Goal: Information Seeking & Learning: Learn about a topic

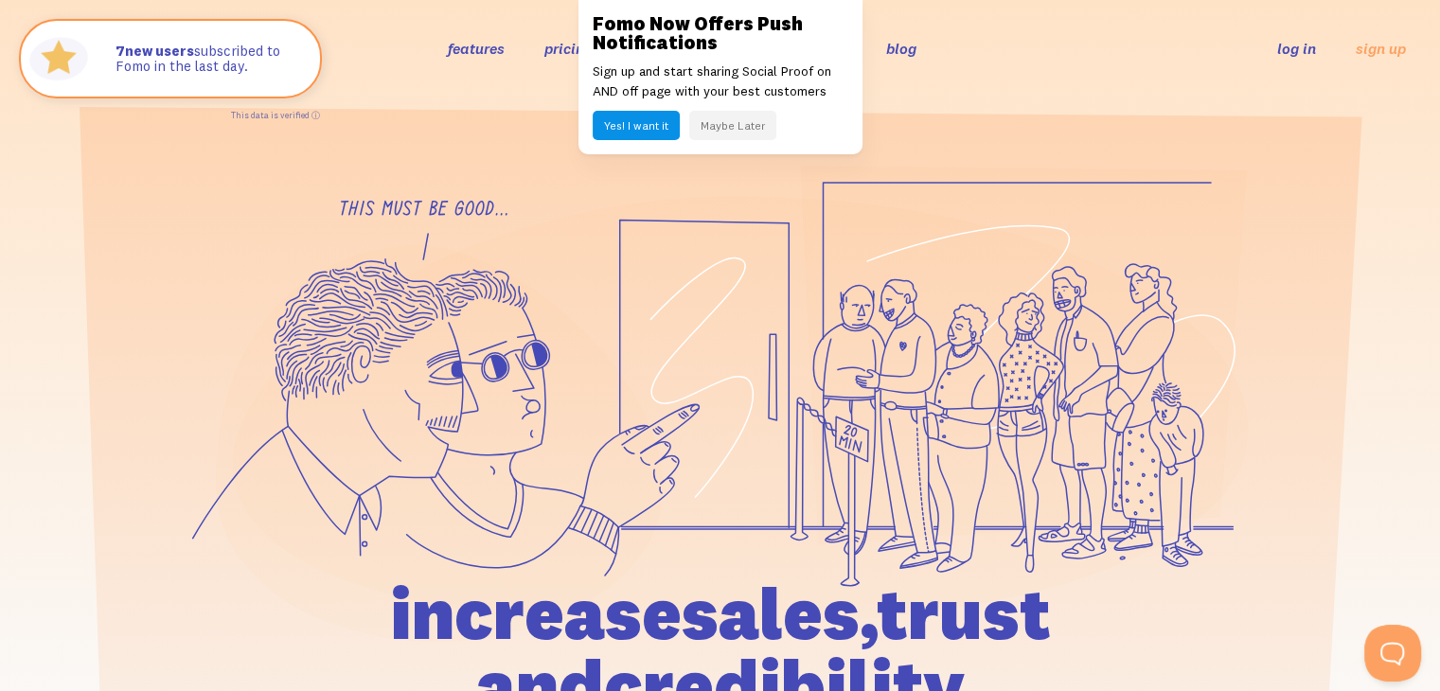
click at [736, 125] on button "Maybe Later" at bounding box center [732, 125] width 87 height 29
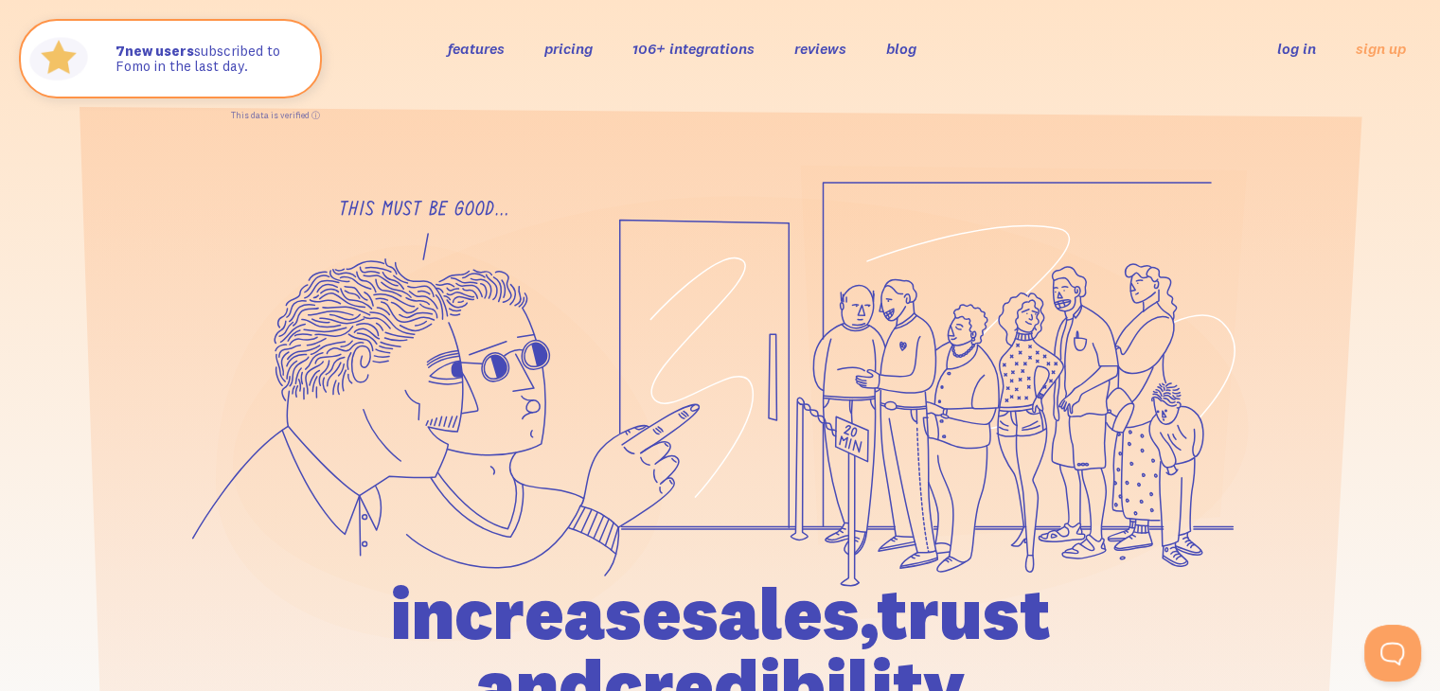
click at [572, 52] on link "pricing" at bounding box center [569, 48] width 48 height 19
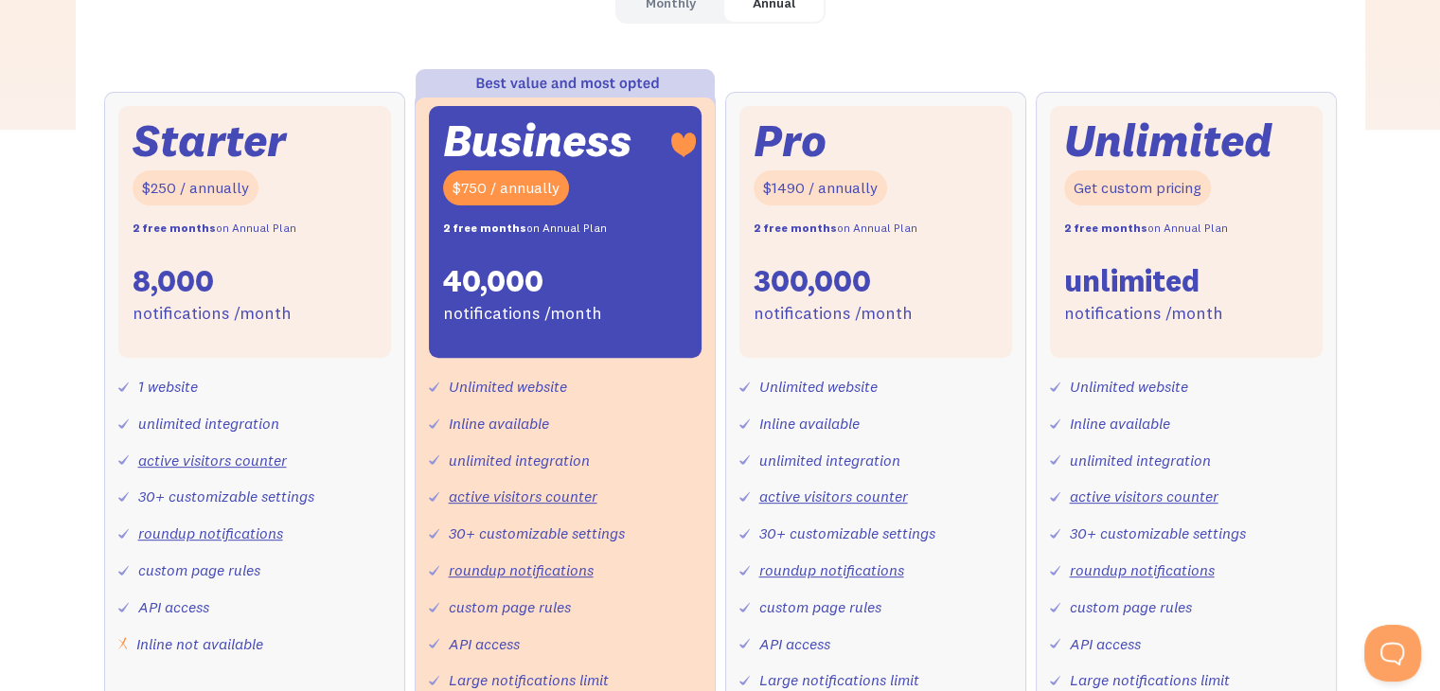
scroll to position [663, 0]
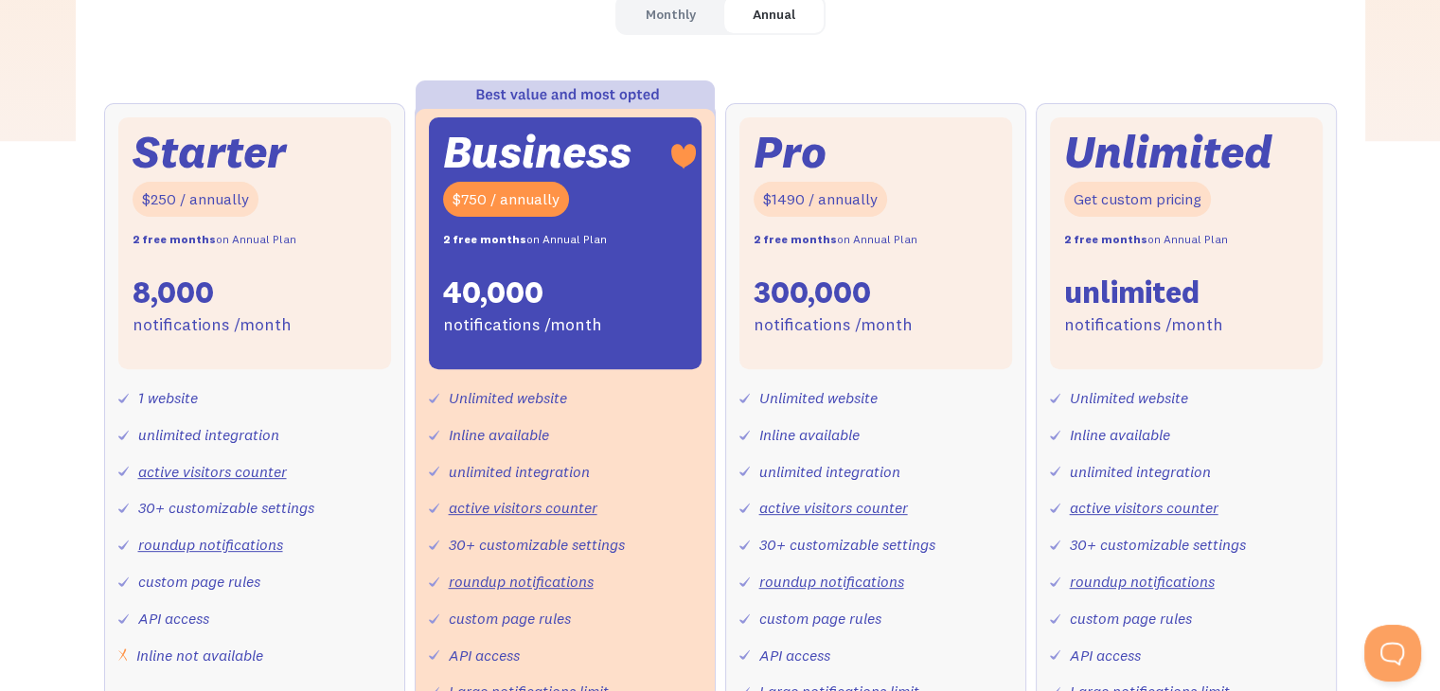
click at [659, 25] on div "Monthly" at bounding box center [671, 14] width 50 height 27
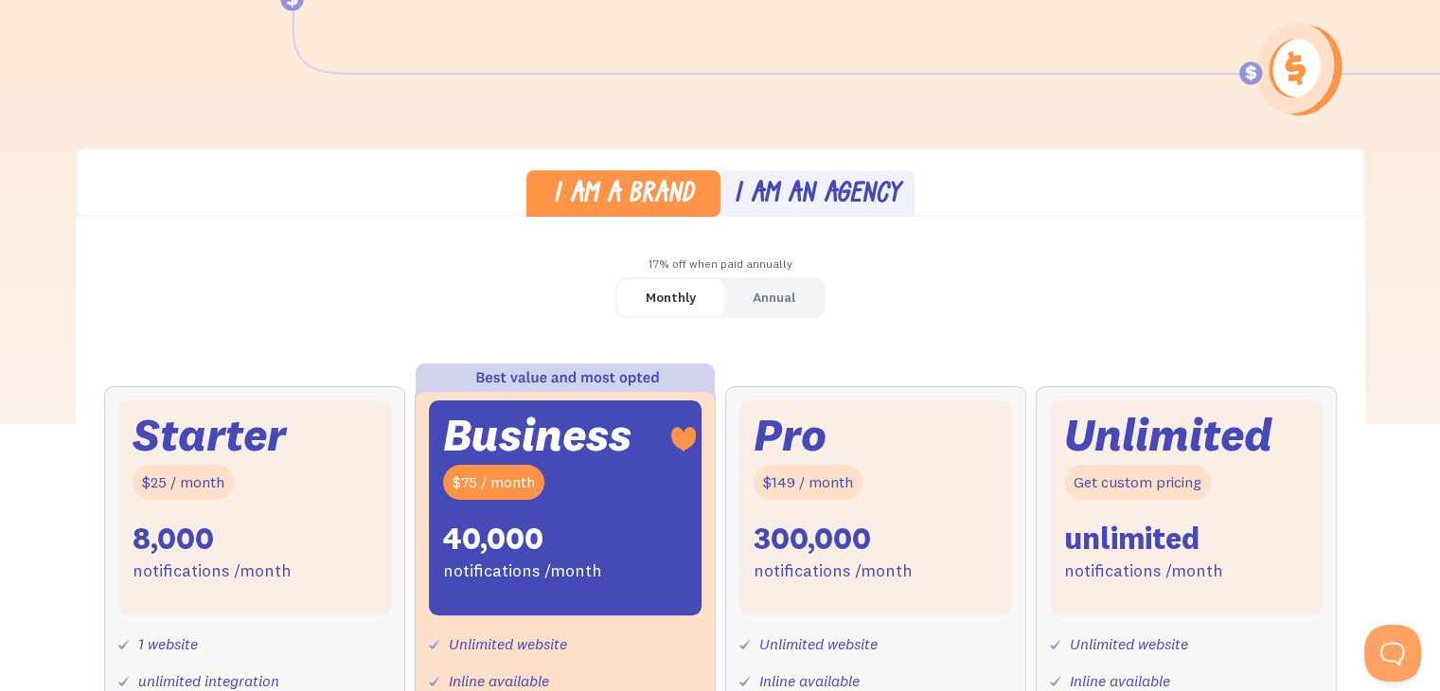
scroll to position [0, 0]
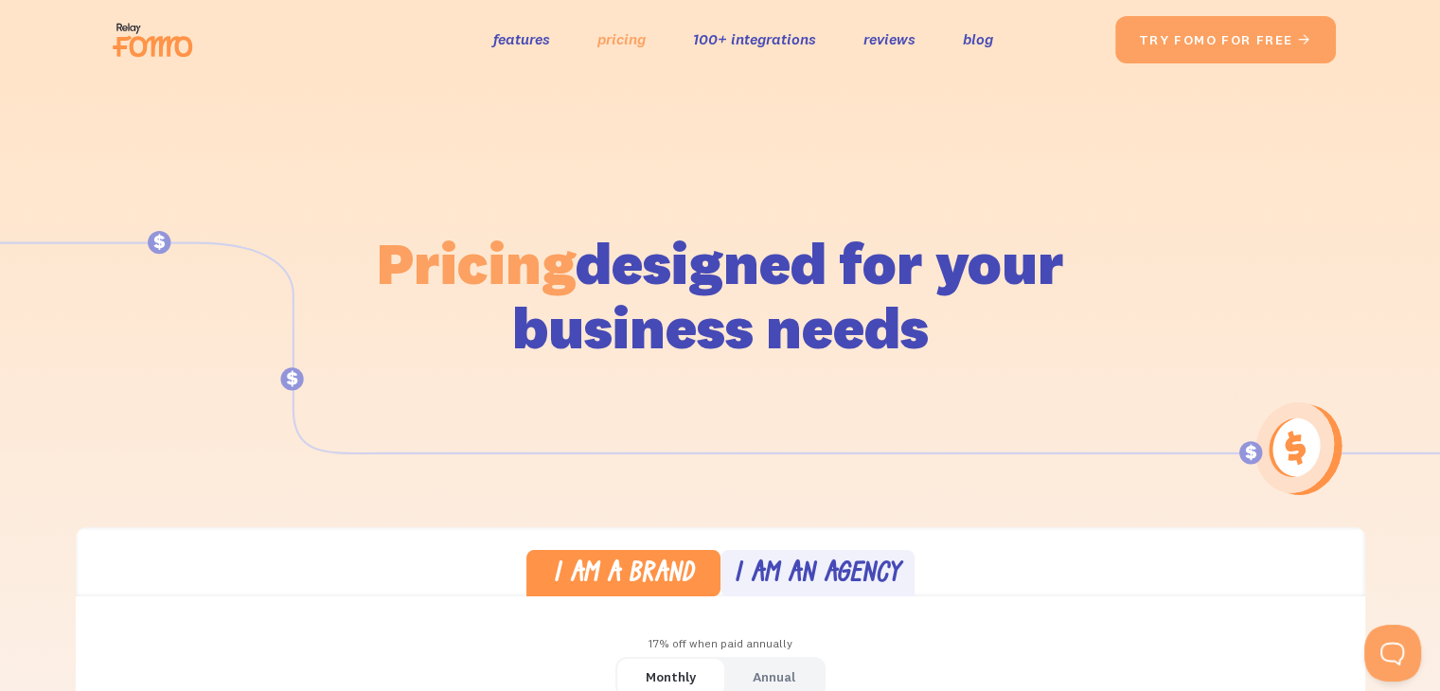
click at [627, 38] on link "pricing" at bounding box center [622, 39] width 48 height 27
